Goal: Information Seeking & Learning: Compare options

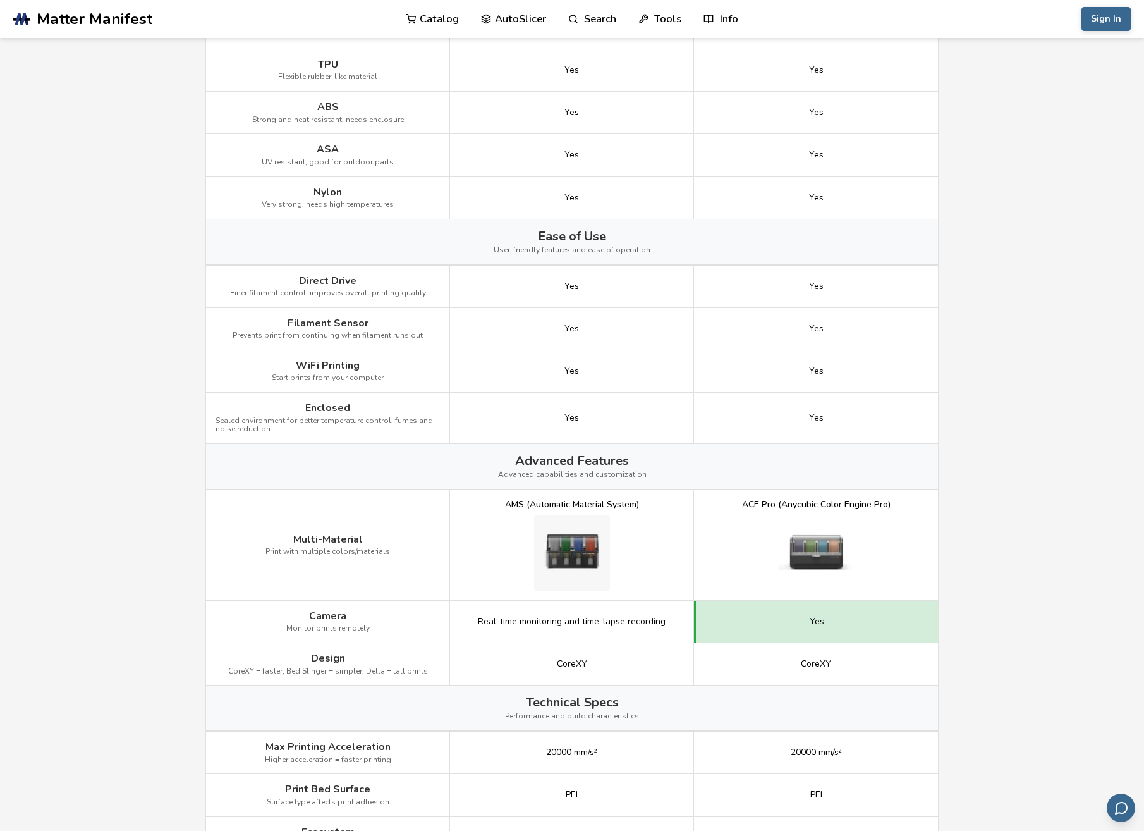
scroll to position [899, 0]
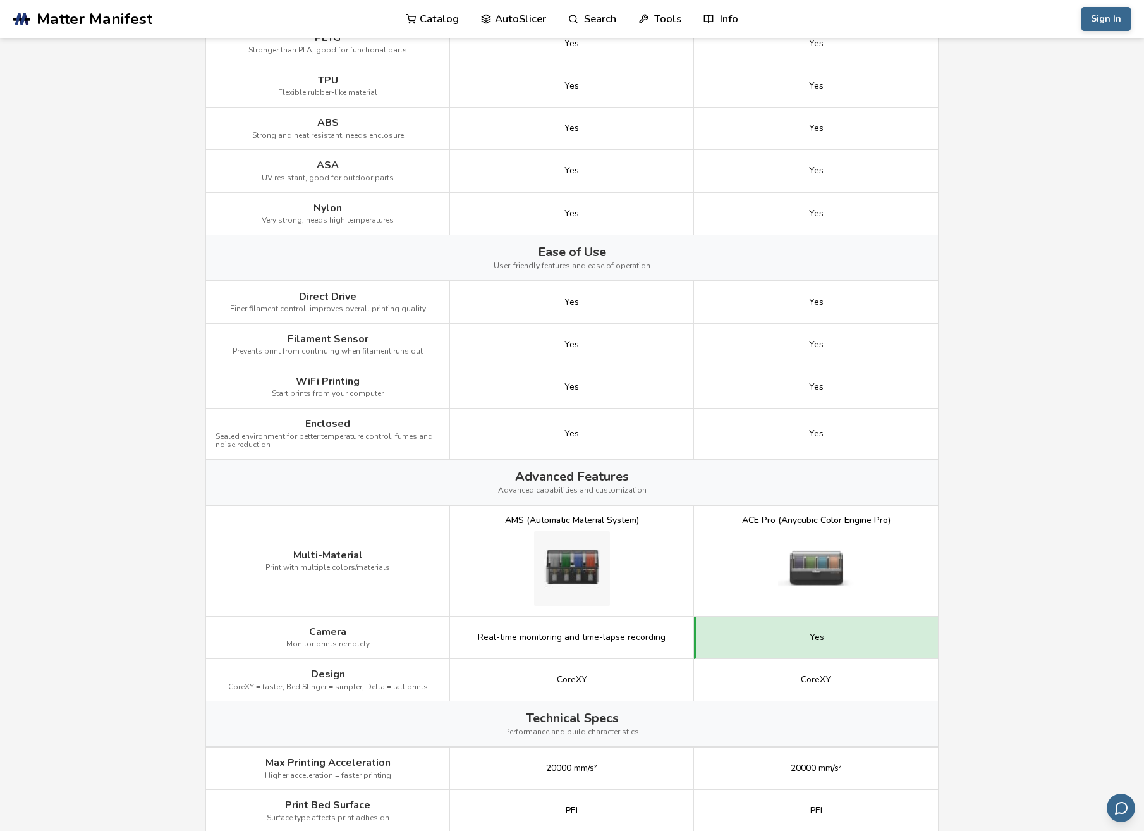
drag, startPoint x: 757, startPoint y: 241, endPoint x: 712, endPoint y: 214, distance: 51.9
click at [712, 214] on div "Yes" at bounding box center [816, 214] width 244 height 42
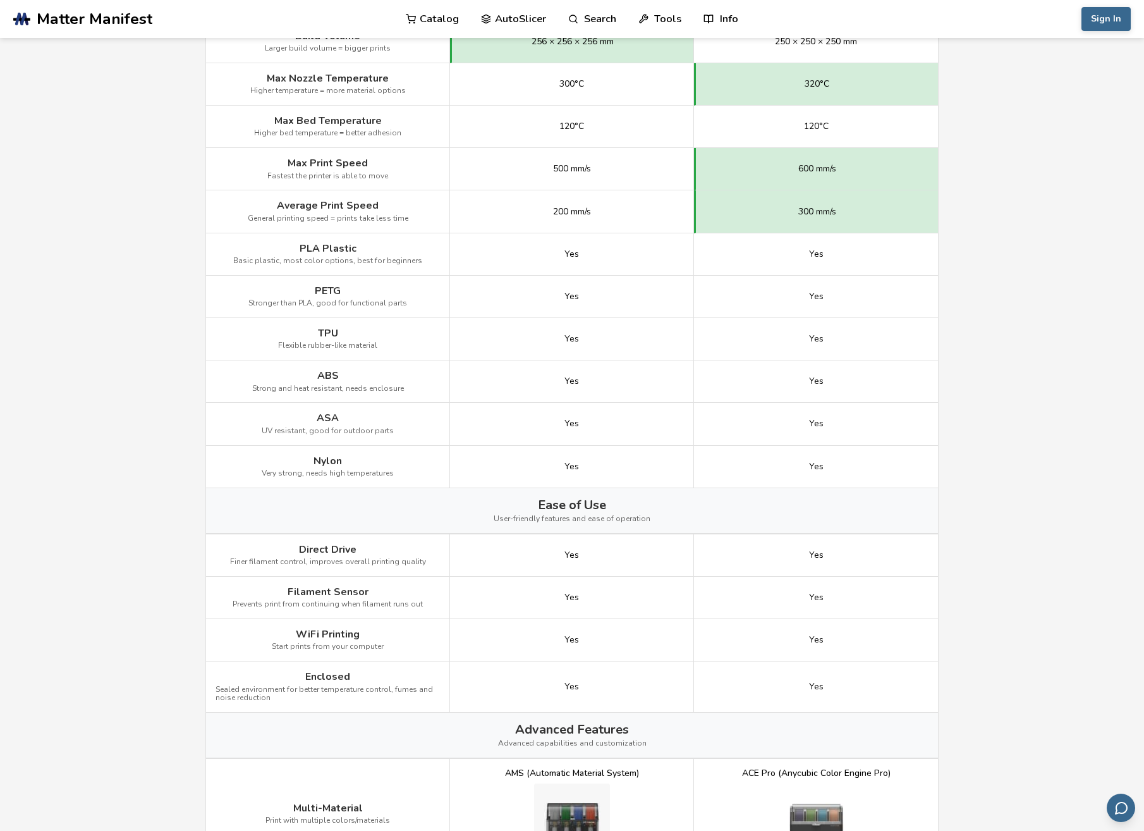
scroll to position [583, 0]
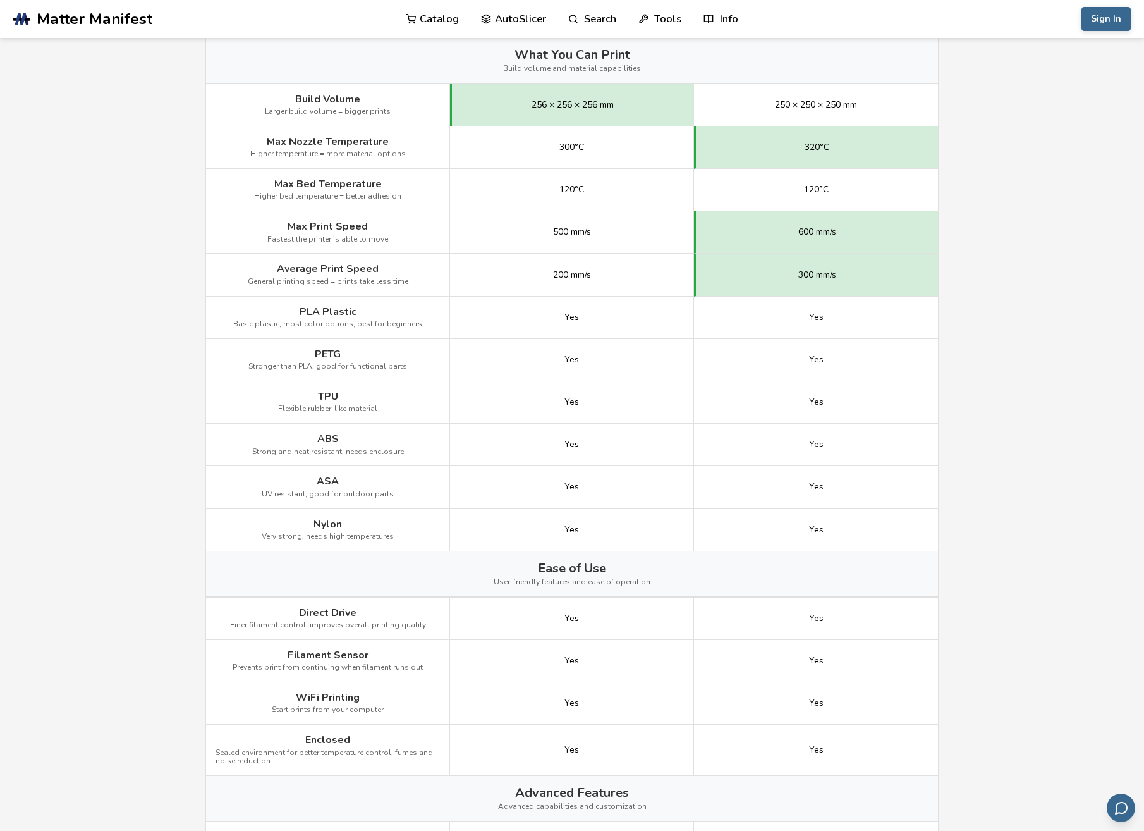
click at [1023, 139] on main "← Back to 3D Printers Bambu Lab X1C vs Anycubic Kobra S1 Is the Bambu Lab X1C b…" at bounding box center [572, 401] width 1144 height 1969
drag, startPoint x: 777, startPoint y: 101, endPoint x: 863, endPoint y: 100, distance: 86.6
click at [863, 100] on div "250 × 250 × 250 mm" at bounding box center [816, 105] width 244 height 42
drag, startPoint x: 863, startPoint y: 100, endPoint x: 760, endPoint y: 97, distance: 103.7
click at [756, 97] on div "250 × 250 × 250 mm" at bounding box center [816, 105] width 244 height 42
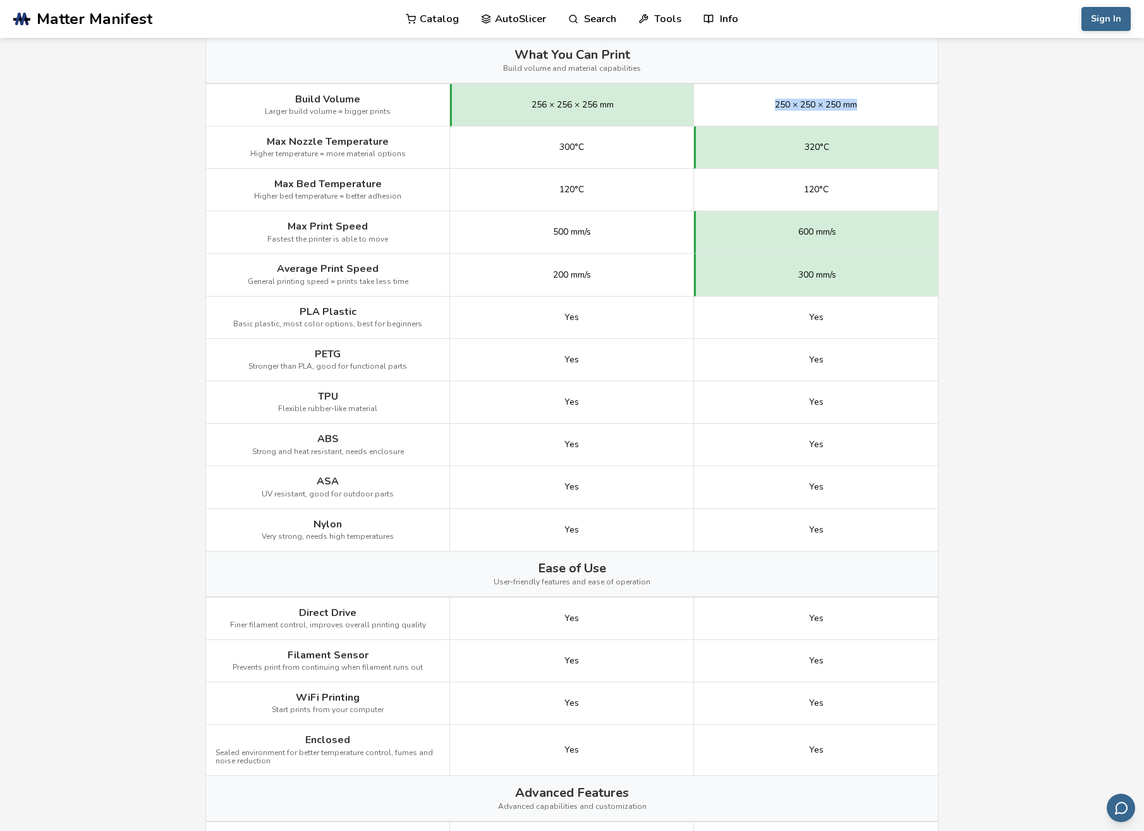
drag, startPoint x: 771, startPoint y: 100, endPoint x: 904, endPoint y: 107, distance: 133.6
click at [904, 107] on div "250 × 250 × 250 mm" at bounding box center [816, 105] width 244 height 42
copy span "250 × 250 × 250 mm"
click at [1009, 197] on main "← Back to 3D Printers Bambu Lab X1C vs Anycubic Kobra S1 Is the Bambu Lab X1C b…" at bounding box center [572, 401] width 1144 height 1969
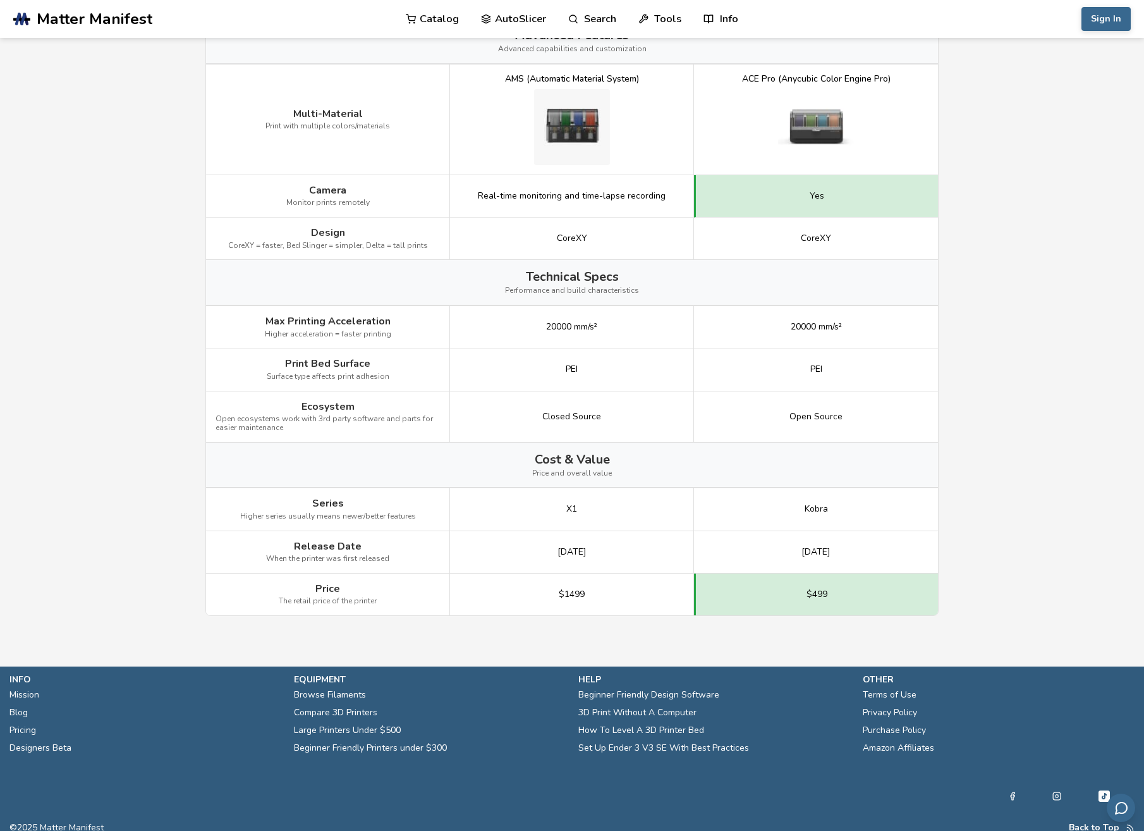
scroll to position [1342, 0]
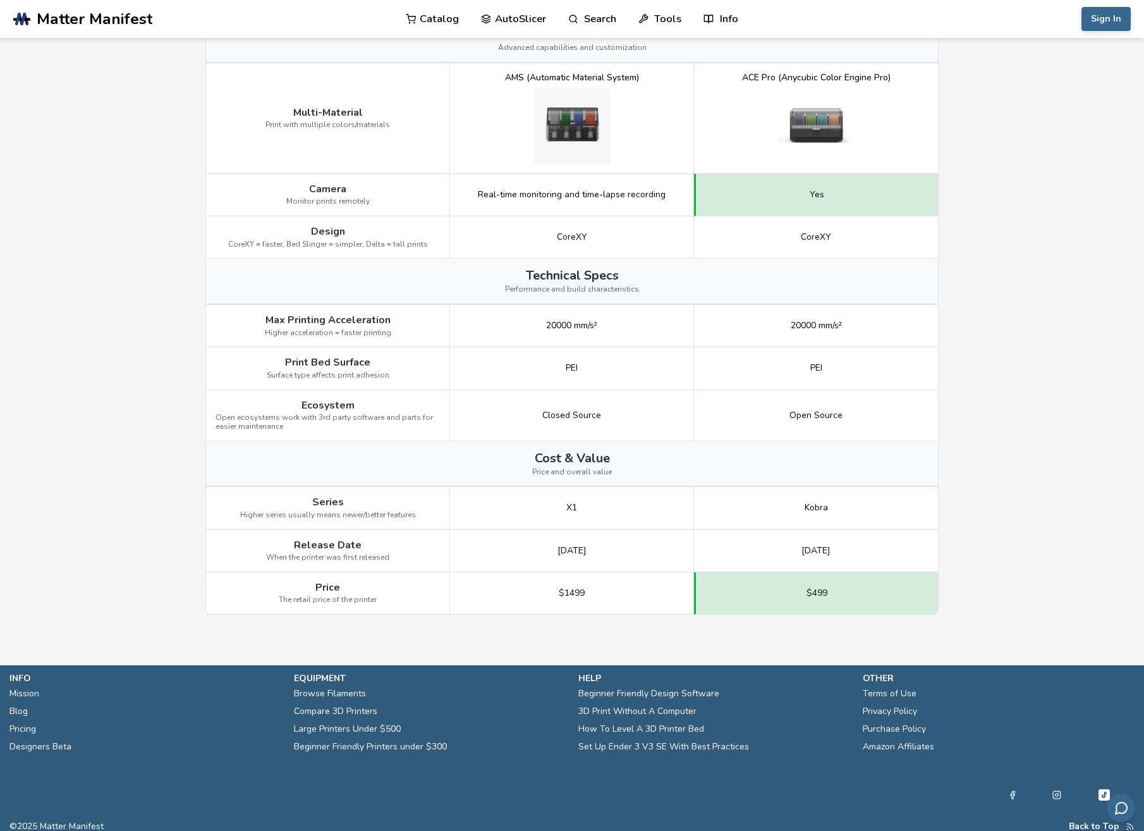
click at [649, 190] on span "Real-time monitoring and time-lapse recording" at bounding box center [572, 195] width 188 height 10
click at [495, 190] on span "Real-time monitoring and time-lapse recording" at bounding box center [572, 195] width 188 height 10
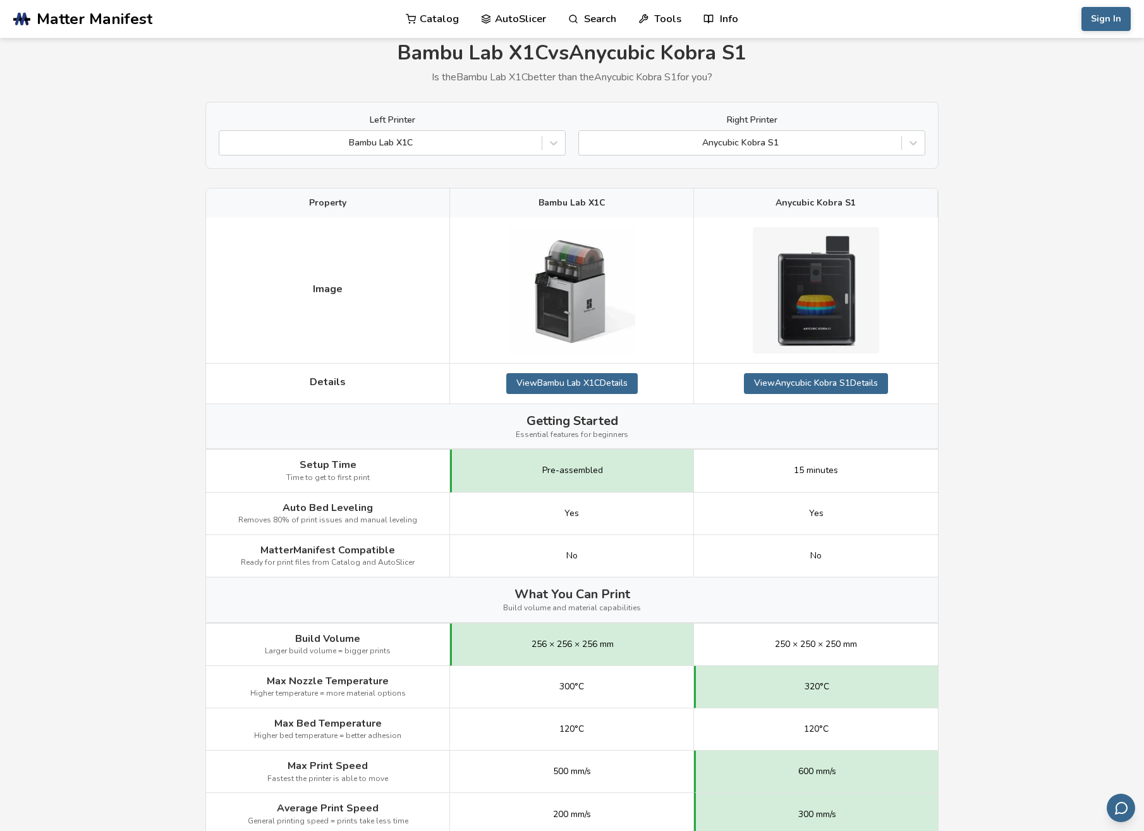
scroll to position [0, 0]
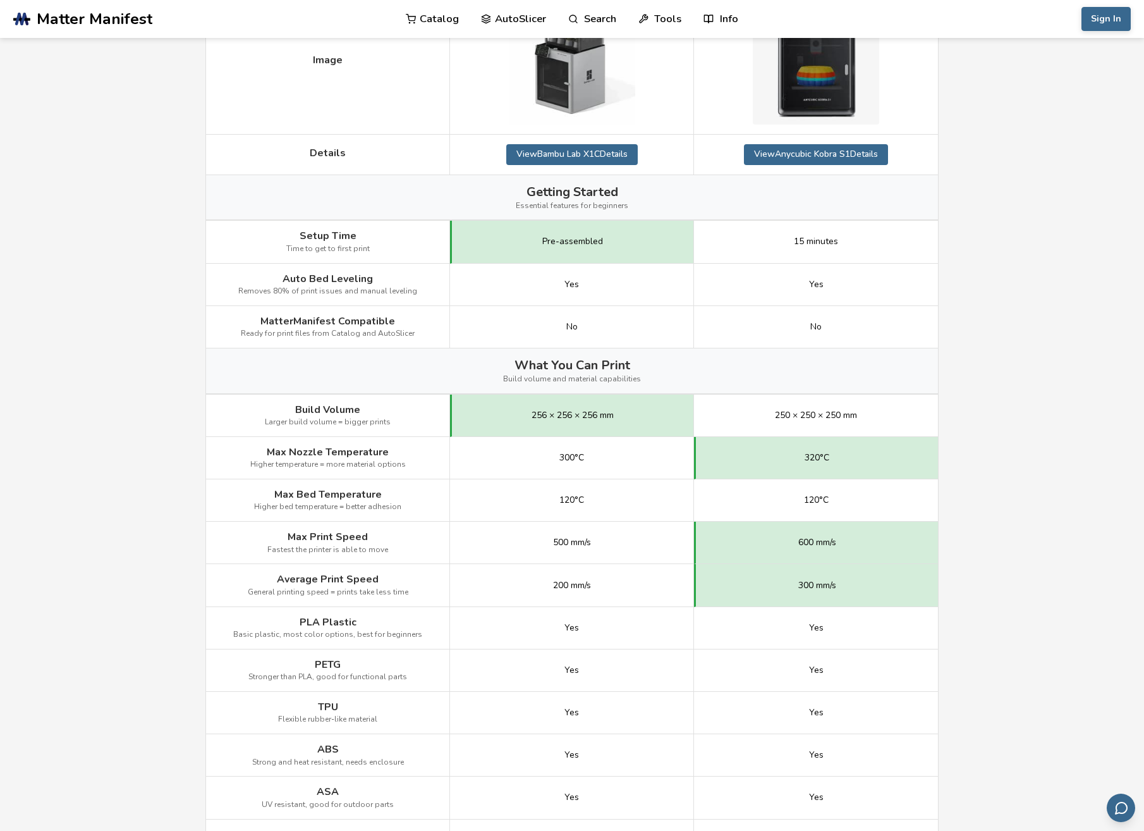
scroll to position [190, 0]
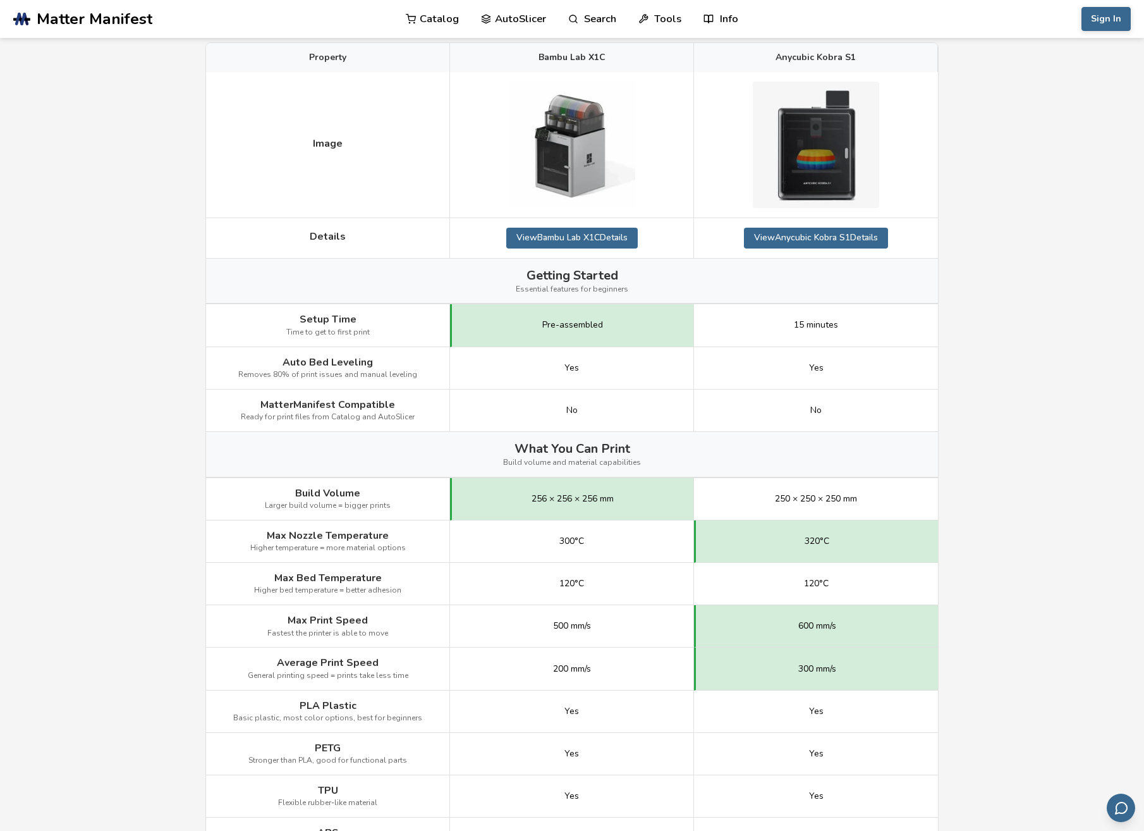
click at [1030, 183] on main "← Back to 3D Printers Bambu Lab X1C vs Anycubic Kobra S1 Is the Bambu Lab X1C b…" at bounding box center [572, 794] width 1144 height 1969
